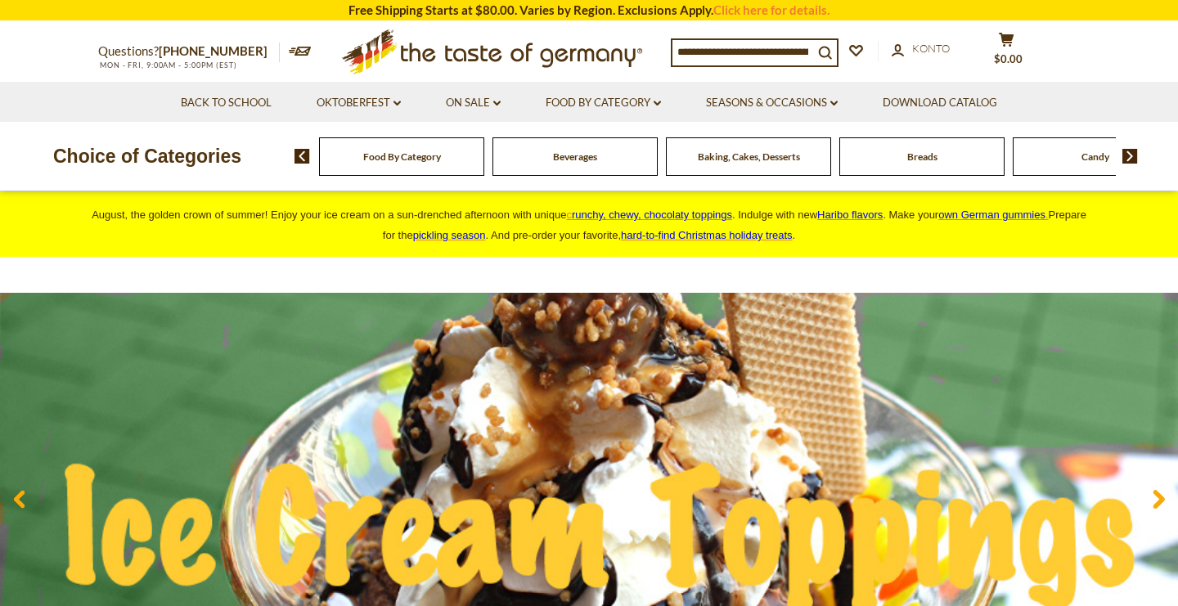
click at [1133, 159] on img at bounding box center [1130, 156] width 16 height 15
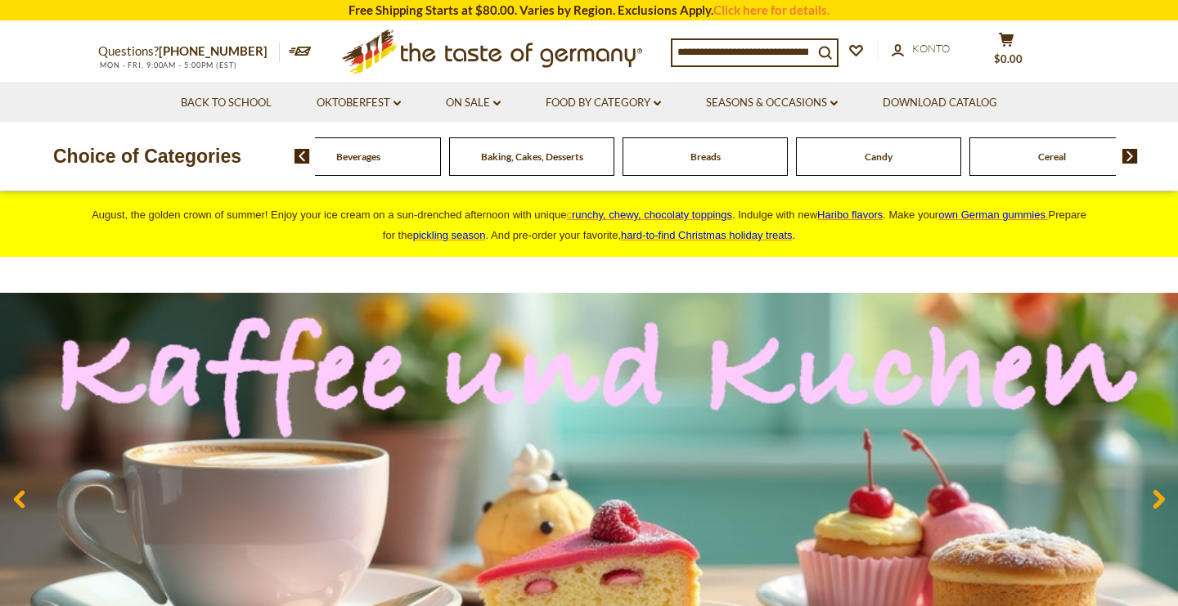
click at [267, 162] on div "Cereal" at bounding box center [184, 156] width 165 height 38
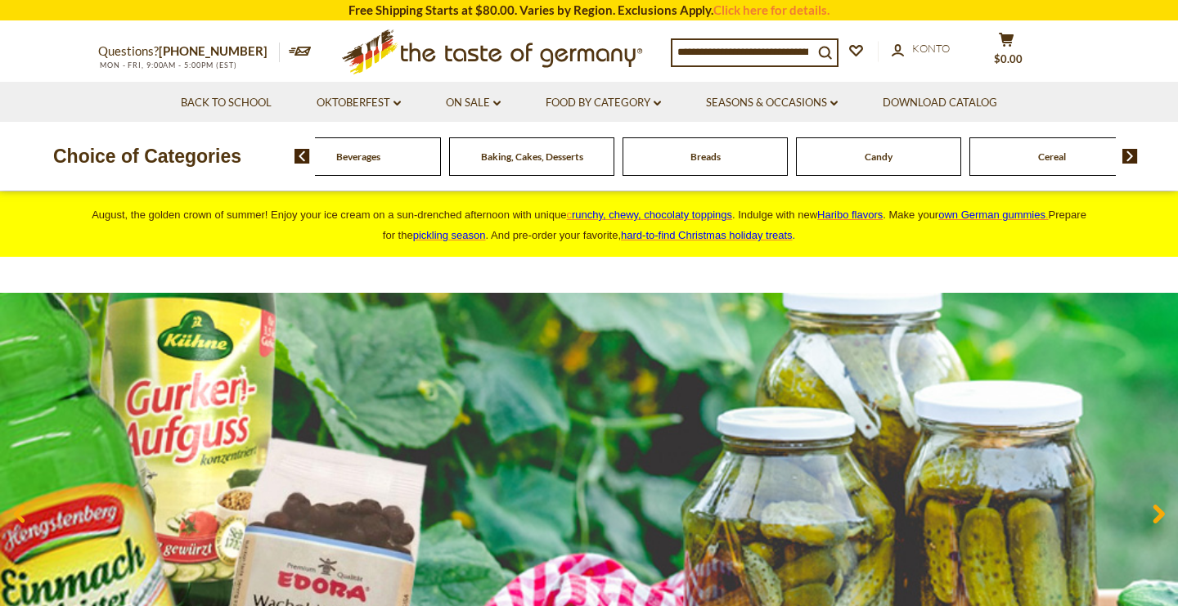
click at [267, 171] on div "Cereal" at bounding box center [184, 156] width 165 height 38
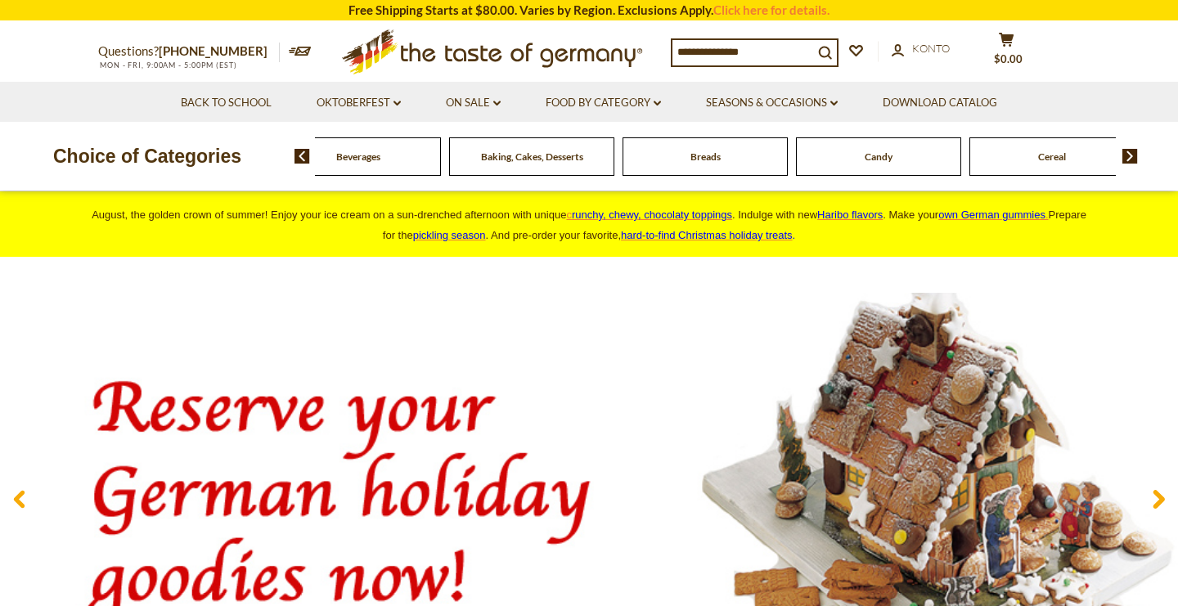
click at [1057, 160] on span "Cereal" at bounding box center [1052, 156] width 28 height 12
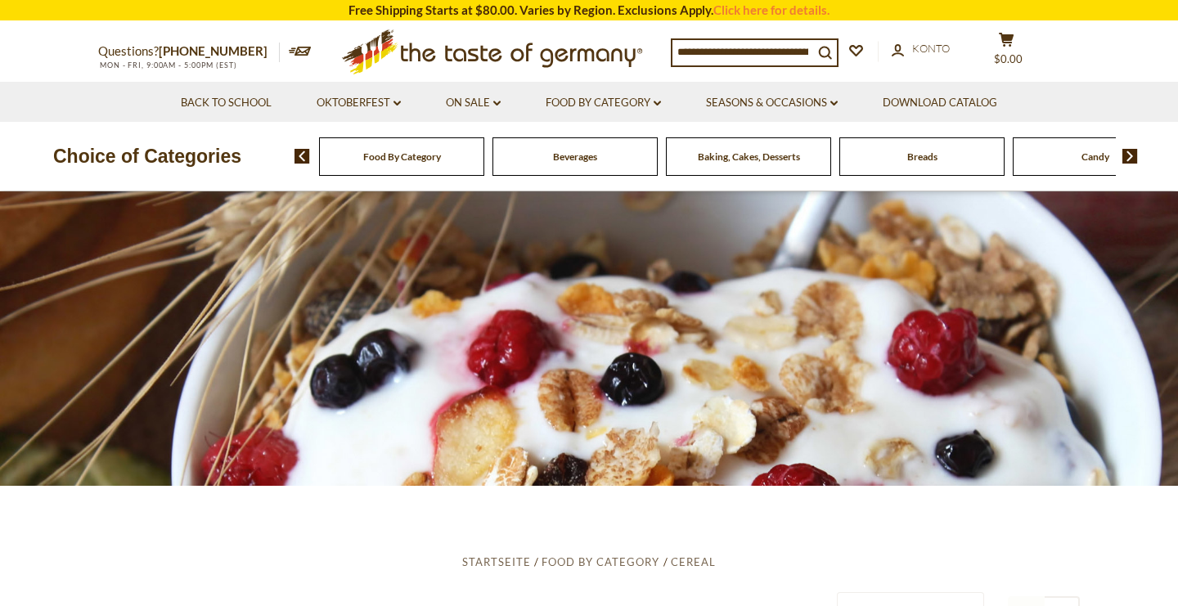
click at [716, 159] on span "Baking, Cakes, Desserts" at bounding box center [749, 156] width 102 height 12
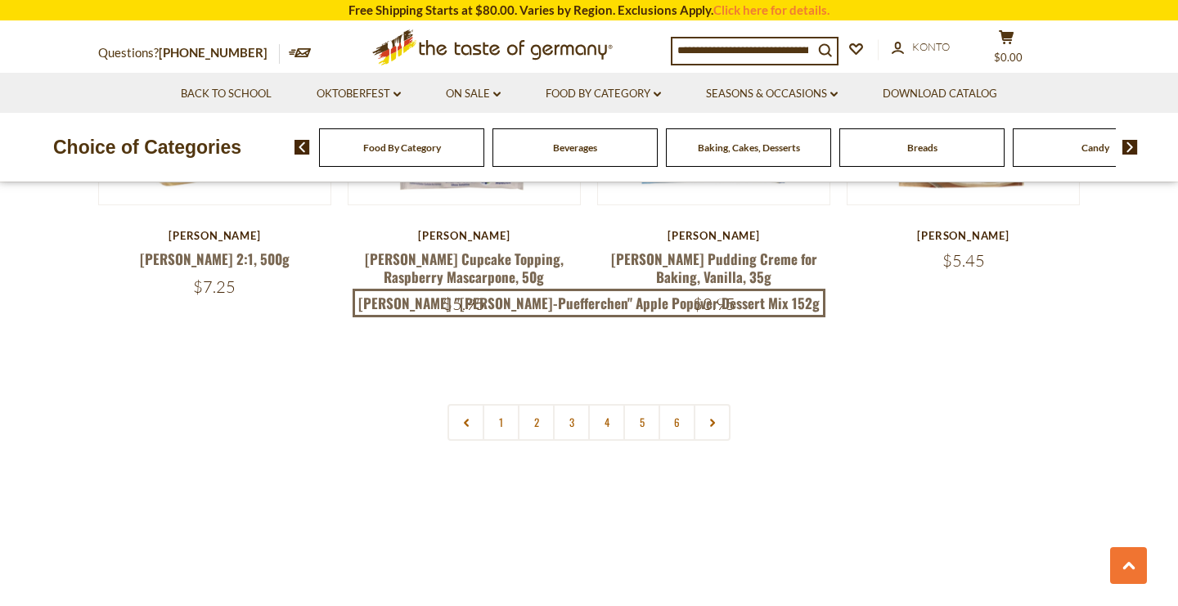
scroll to position [3831, 0]
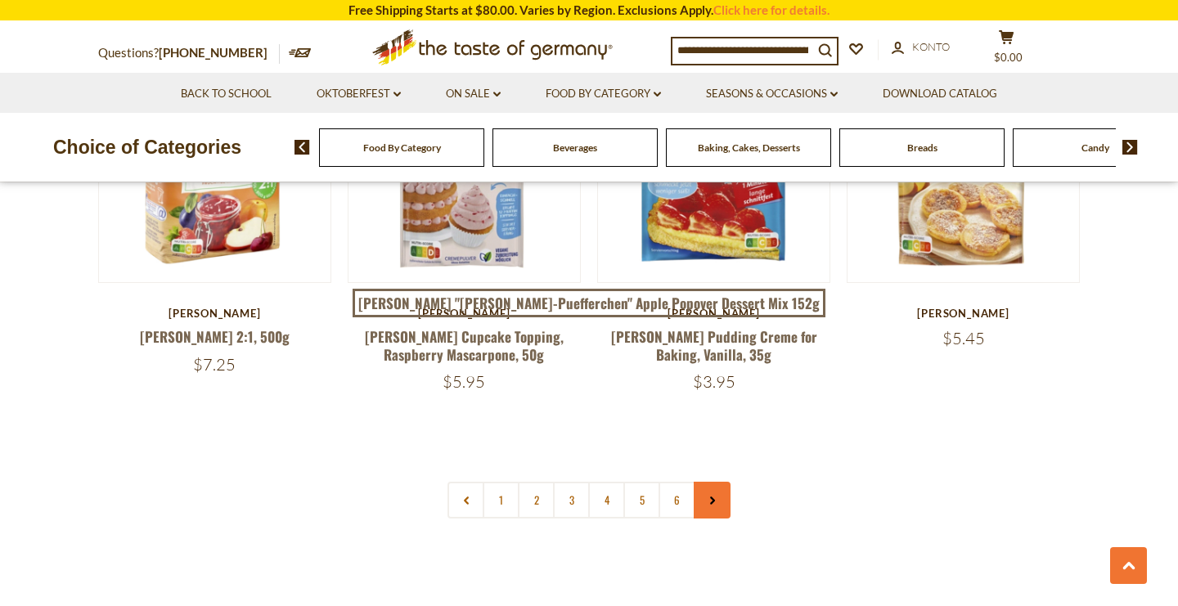
click at [707, 482] on link at bounding box center [711, 500] width 37 height 37
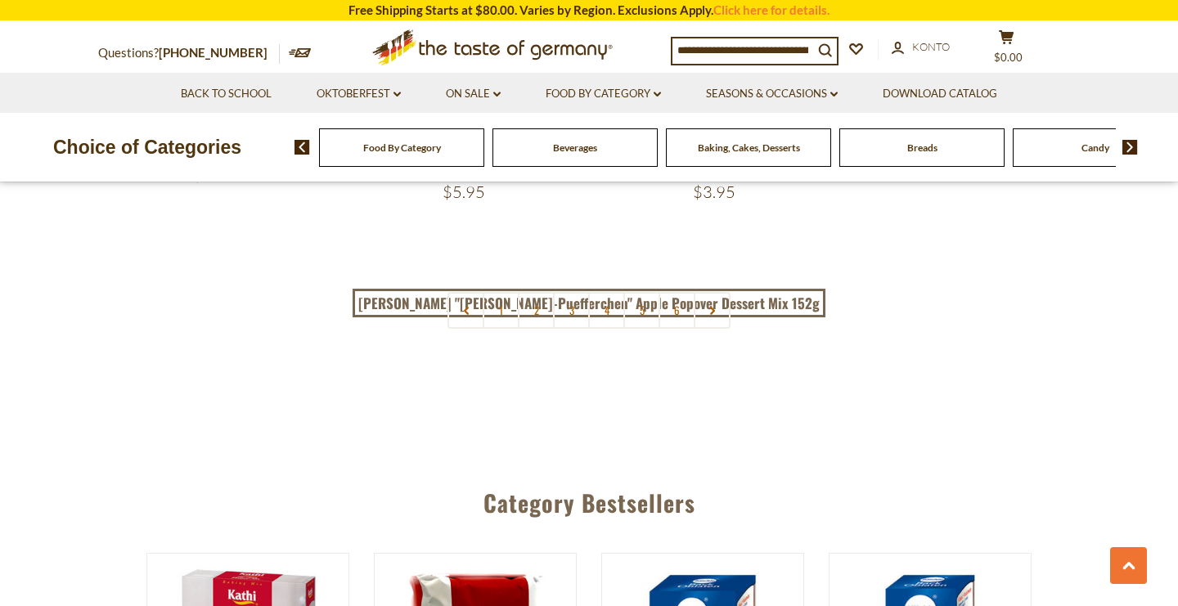
scroll to position [4024, 0]
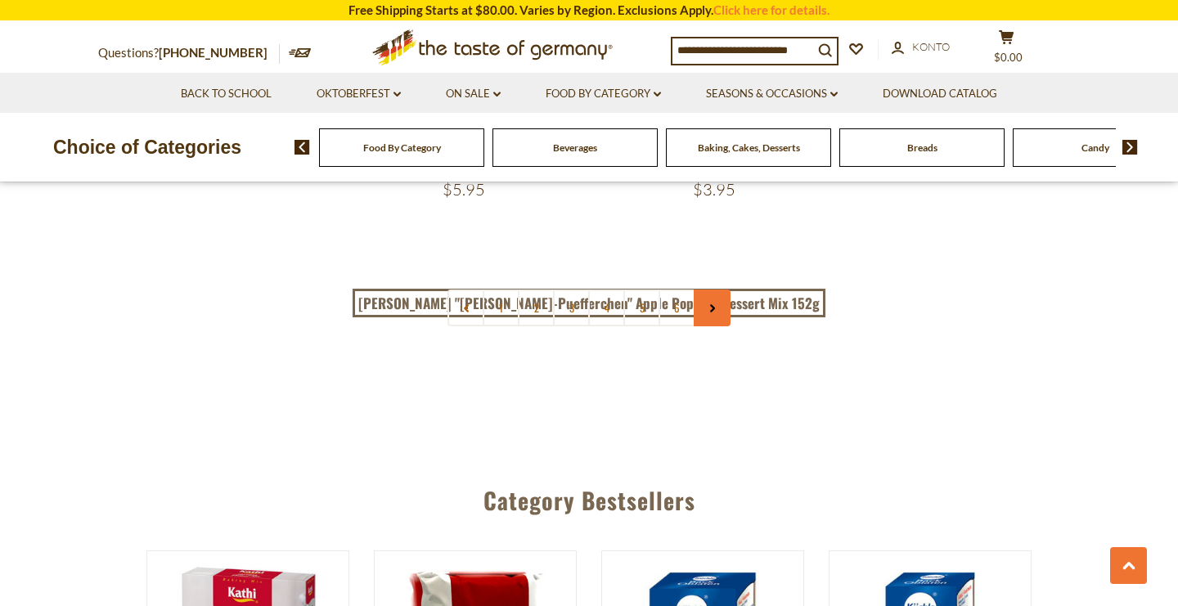
click at [711, 304] on use at bounding box center [712, 308] width 5 height 8
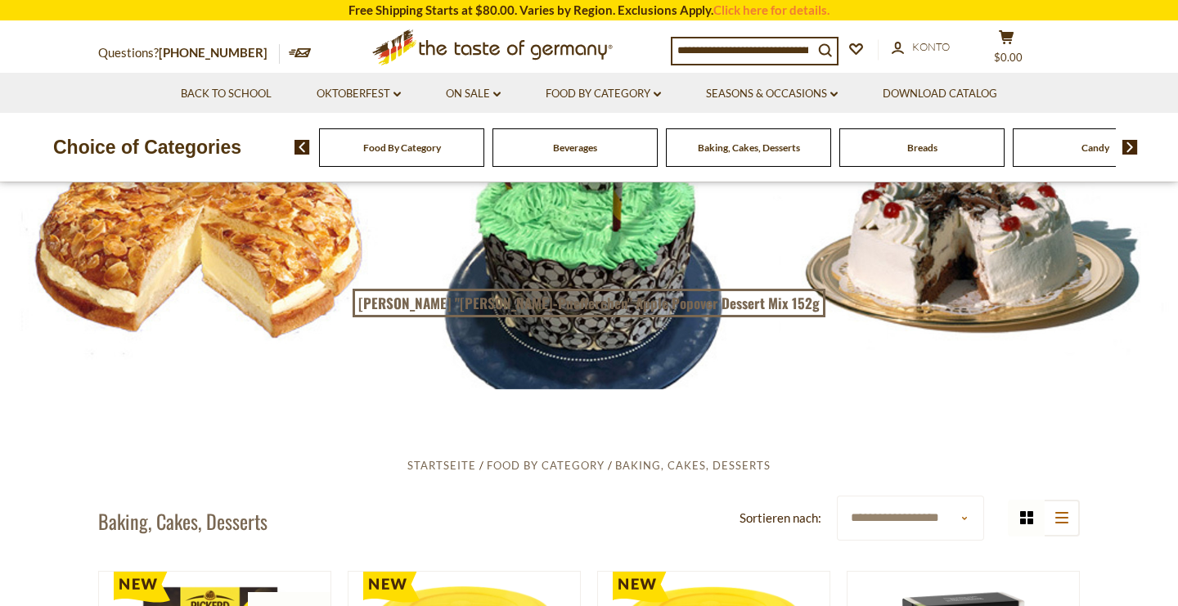
scroll to position [0, 0]
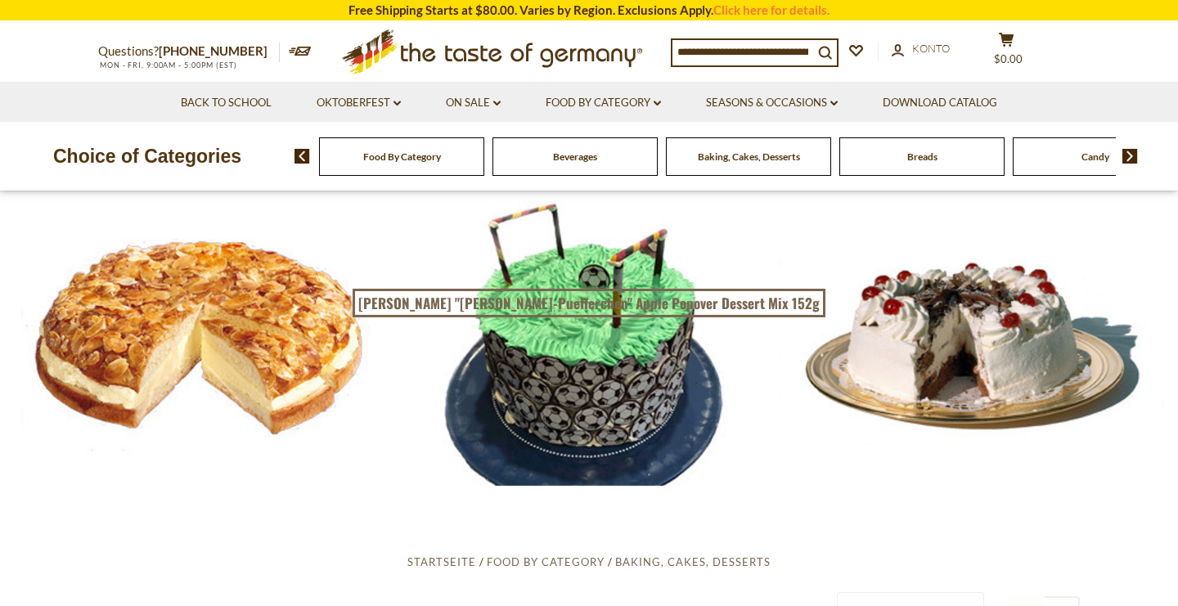
click at [484, 163] on div "Beverages" at bounding box center [401, 156] width 165 height 38
click at [576, 158] on span "Beverages" at bounding box center [575, 156] width 44 height 12
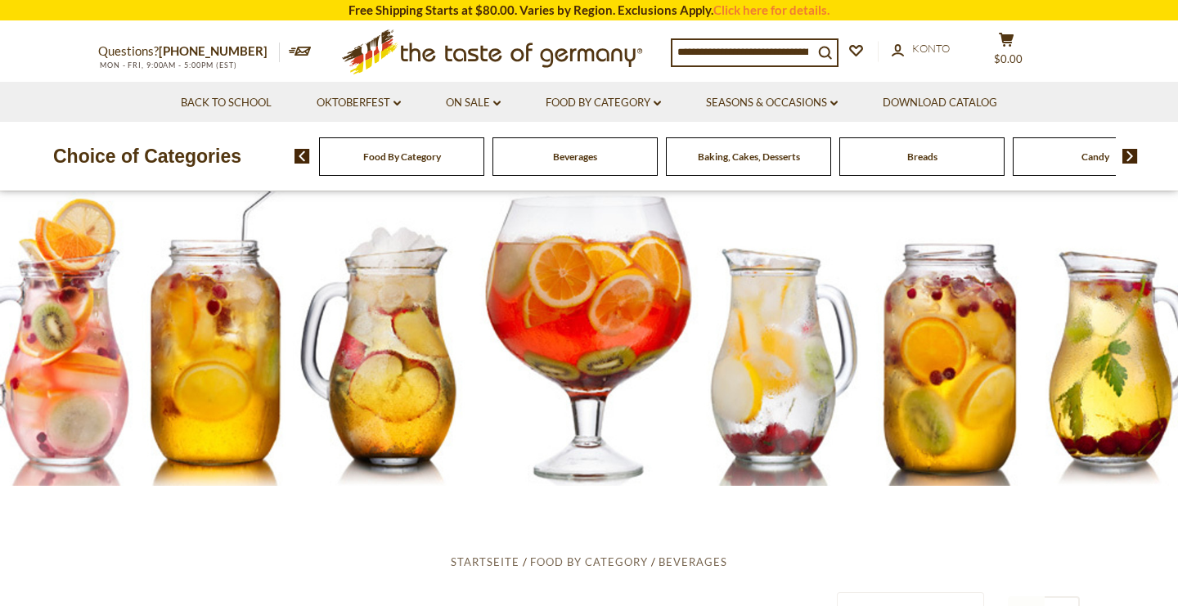
click at [420, 163] on div "Food By Category" at bounding box center [401, 156] width 165 height 38
click at [298, 157] on img at bounding box center [302, 156] width 16 height 15
click at [484, 168] on div "Breads" at bounding box center [401, 156] width 165 height 38
click at [484, 148] on div "Breads" at bounding box center [401, 156] width 165 height 38
